Goal: Information Seeking & Learning: Learn about a topic

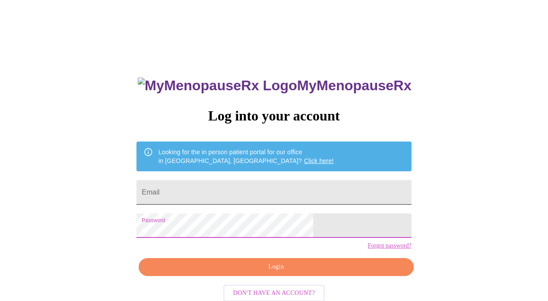
click at [248, 184] on input "Email" at bounding box center [274, 192] width 275 height 25
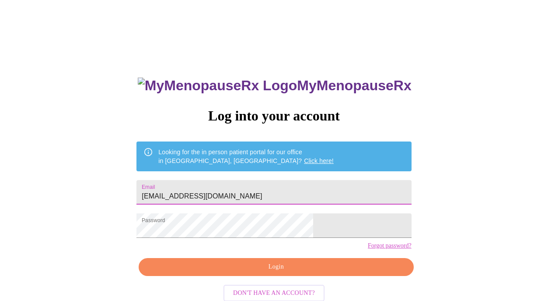
type input "[EMAIL_ADDRESS][DOMAIN_NAME]"
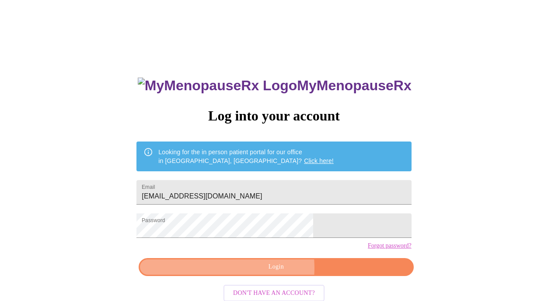
click at [255, 272] on span "Login" at bounding box center [276, 266] width 255 height 11
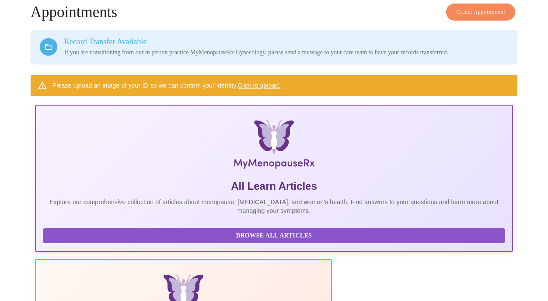
scroll to position [56, 0]
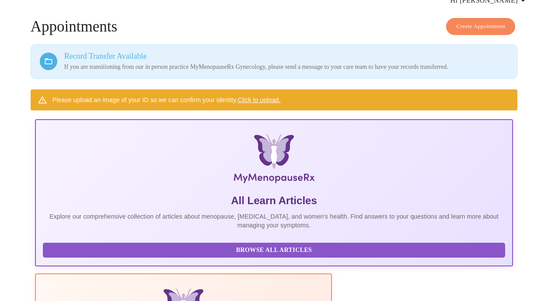
scroll to position [31, 0]
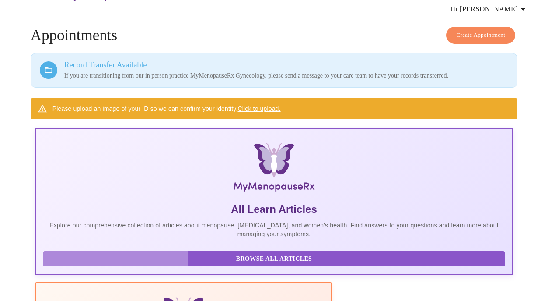
click at [112, 264] on span "Browse All Articles" at bounding box center [274, 258] width 445 height 11
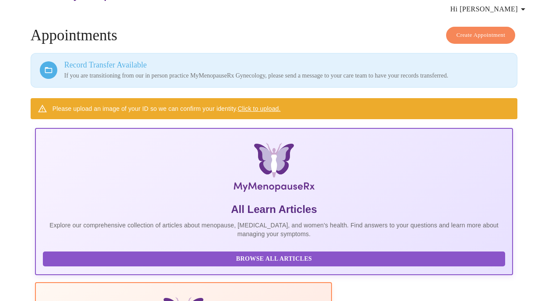
click at [120, 264] on span "Browse All Articles" at bounding box center [274, 258] width 445 height 11
